Goal: Find specific page/section: Find specific page/section

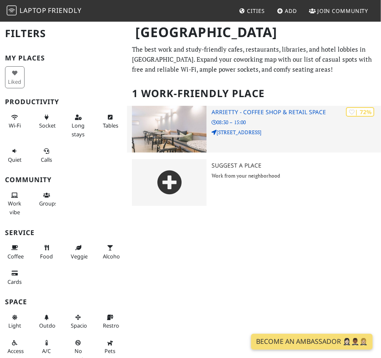
click at [167, 129] on img at bounding box center [169, 129] width 75 height 47
click at [220, 112] on h3 "Arrietty - Coffee Shop & Retail Space" at bounding box center [296, 112] width 169 height 7
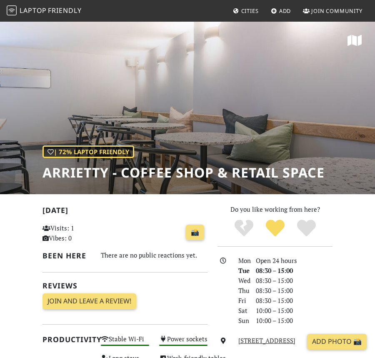
click at [76, 173] on h1 "Arrietty - Coffee Shop & Retail Space" at bounding box center [183, 172] width 282 height 16
click at [144, 230] on div "📸" at bounding box center [154, 232] width 107 height 22
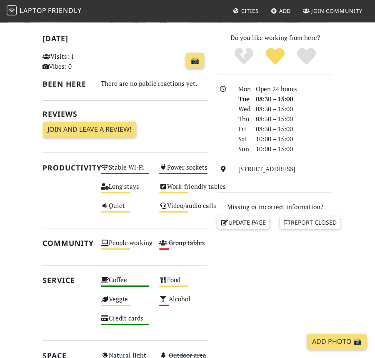
scroll to position [172, 0]
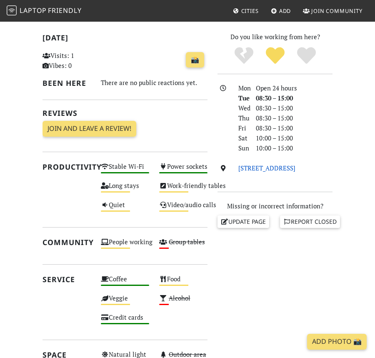
click at [262, 166] on link "[STREET_ADDRESS]" at bounding box center [266, 168] width 57 height 8
